Goal: Find specific page/section: Find specific page/section

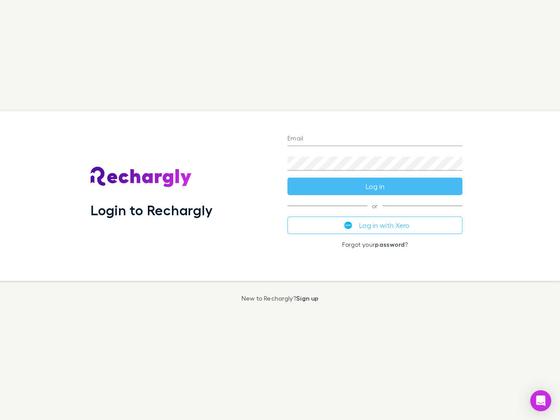
click at [280, 210] on div "Login to Rechargly" at bounding box center [182, 196] width 197 height 170
click at [375, 139] on input "Email" at bounding box center [374, 139] width 175 height 14
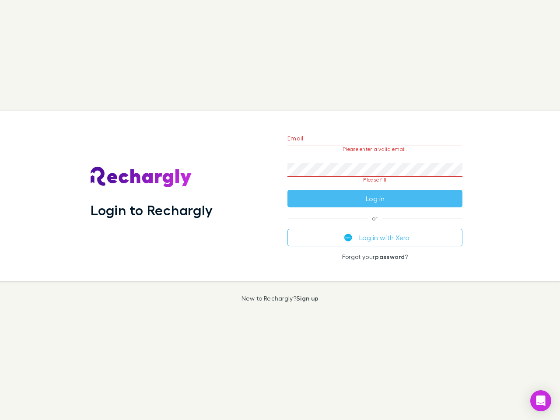
click at [375, 186] on form "Email Please enter a valid email. Password Please fill Log in" at bounding box center [374, 166] width 175 height 82
click at [375, 225] on div "Email Please enter a valid email. Password Please fill Log in or Log in with Xe…" at bounding box center [374, 196] width 189 height 170
click at [540, 401] on icon "Open Intercom Messenger" at bounding box center [540, 400] width 9 height 10
